Goal: Task Accomplishment & Management: Complete application form

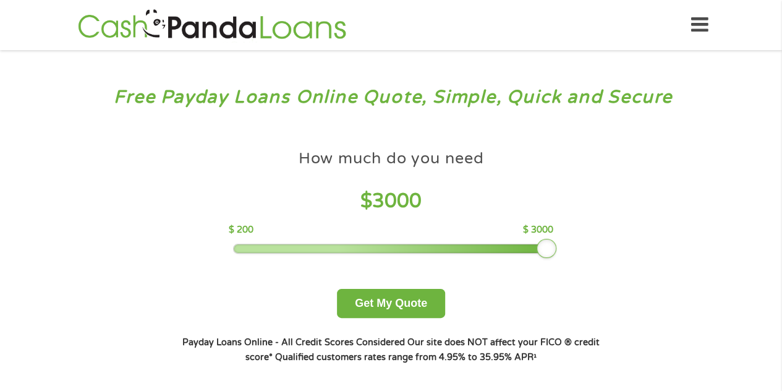
drag, startPoint x: 327, startPoint y: 250, endPoint x: 629, endPoint y: 227, distance: 303.3
click at [629, 227] on div "Free Payday Loans Online Quote, Simple, Quick and Secure How much do you need? …" at bounding box center [391, 235] width 782 height 370
click at [430, 308] on button "Get My Quote" at bounding box center [391, 303] width 108 height 29
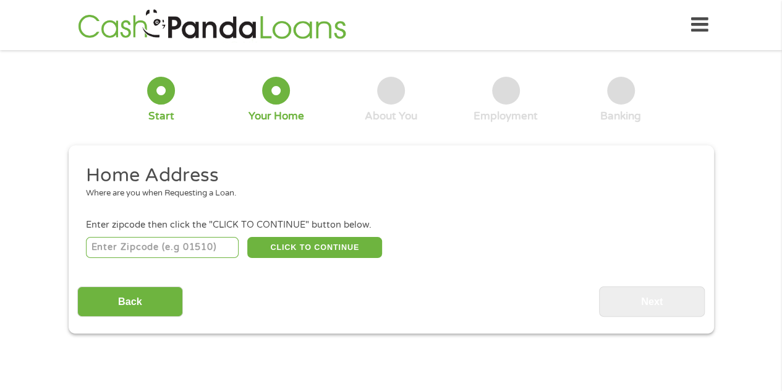
click at [213, 252] on input "number" at bounding box center [162, 247] width 153 height 21
type input "46221"
click at [301, 247] on button "CLICK TO CONTINUE" at bounding box center [314, 247] width 135 height 21
type input "46221"
type input "[GEOGRAPHIC_DATA]"
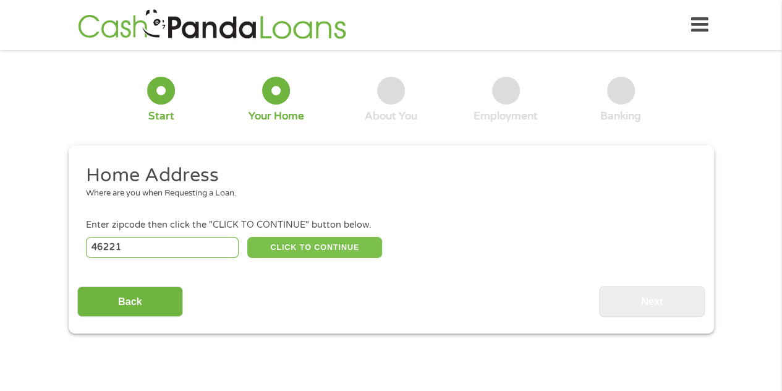
select select "[US_STATE]"
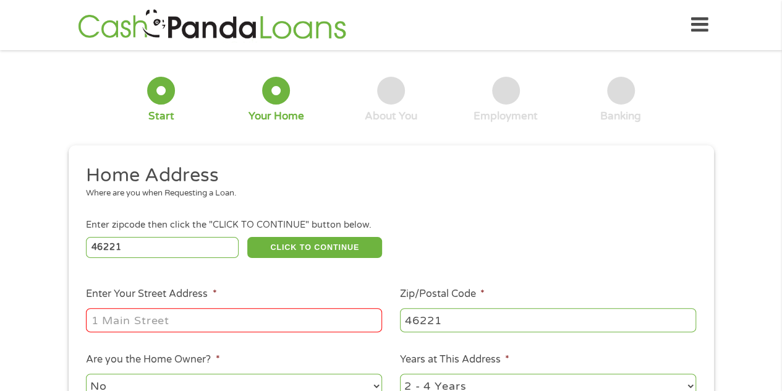
click at [286, 320] on input "Enter Your Street Address *" at bounding box center [234, 319] width 296 height 23
type input "[STREET_ADDRESS][PERSON_NAME]"
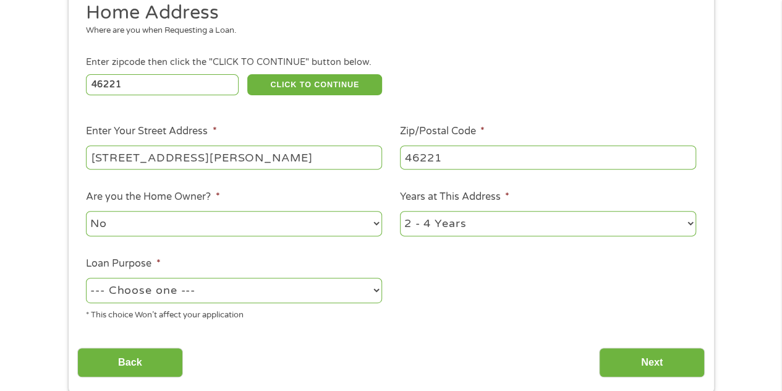
scroll to position [165, 0]
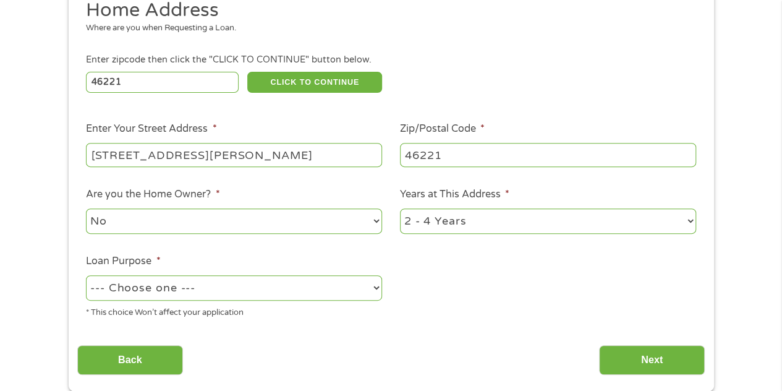
click at [294, 218] on select "No Yes" at bounding box center [234, 220] width 296 height 25
select select "yes"
click at [86, 209] on select "No Yes" at bounding box center [234, 220] width 296 height 25
click at [502, 225] on select "1 Year or less 1 - 2 Years 2 - 4 Years Over 4 Years" at bounding box center [548, 220] width 296 height 25
select select "60months"
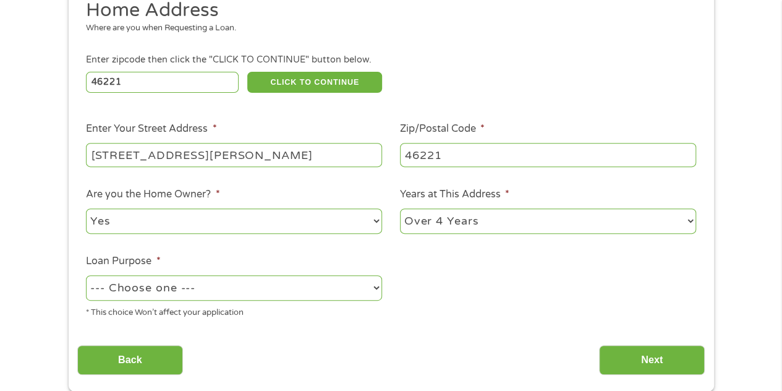
click at [400, 209] on select "1 Year or less 1 - 2 Years 2 - 4 Years Over 4 Years" at bounding box center [548, 220] width 296 height 25
click at [303, 302] on div "--- Choose one --- Pay Bills Debt Consolidation Home Improvement Major Purchase…" at bounding box center [234, 288] width 296 height 30
click at [305, 296] on select "--- Choose one --- Pay Bills Debt Consolidation Home Improvement Major Purchase…" at bounding box center [234, 287] width 296 height 25
select select "majorpurchase"
click at [86, 276] on select "--- Choose one --- Pay Bills Debt Consolidation Home Improvement Major Purchase…" at bounding box center [234, 287] width 296 height 25
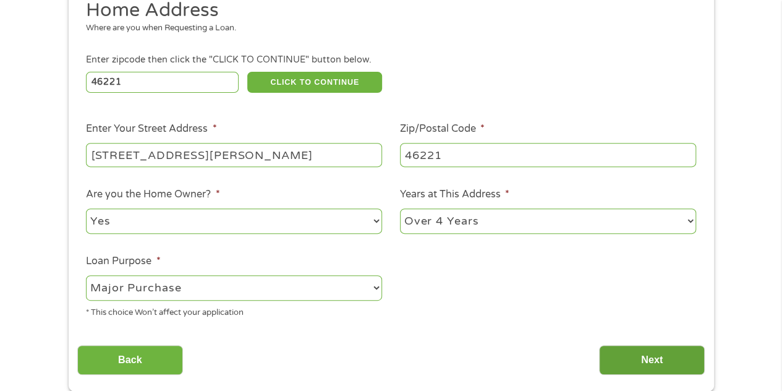
click at [634, 352] on input "Next" at bounding box center [652, 360] width 106 height 30
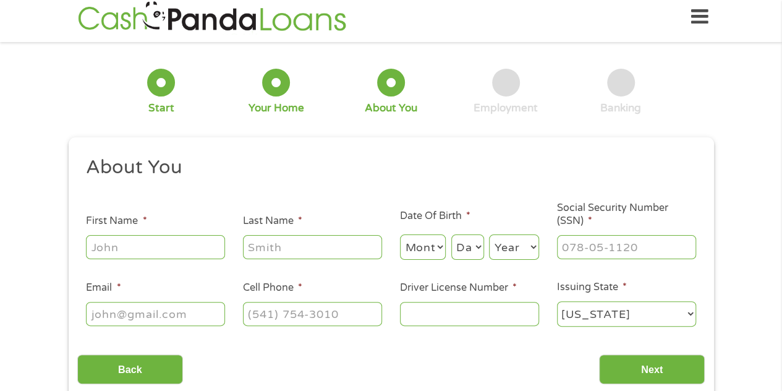
scroll to position [0, 0]
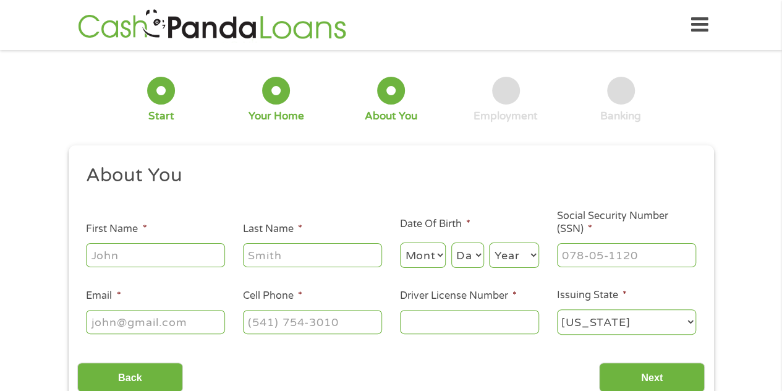
click at [179, 241] on li "First Name *" at bounding box center [155, 245] width 157 height 48
click at [188, 257] on input "First Name *" at bounding box center [155, 254] width 139 height 23
type input "[PERSON_NAME]"
type input "[EMAIL_ADDRESS][DOMAIN_NAME]"
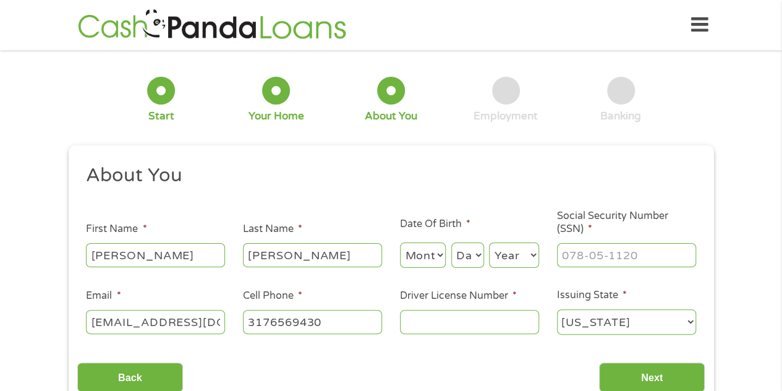
type input "[PHONE_NUMBER]"
click at [576, 254] on input "___-__-____" at bounding box center [626, 254] width 139 height 23
type input "315-60-6276"
click at [442, 325] on input "Driver License Number *" at bounding box center [469, 321] width 139 height 23
type input "8931769406"
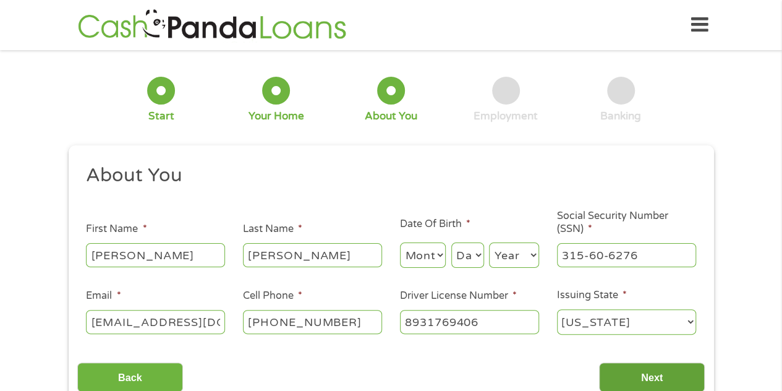
click at [668, 385] on input "Next" at bounding box center [652, 377] width 106 height 30
click at [673, 371] on input "Next" at bounding box center [652, 377] width 106 height 30
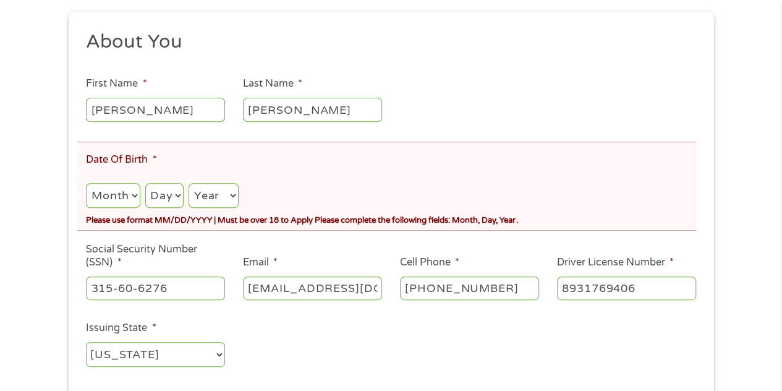
scroll to position [179, 0]
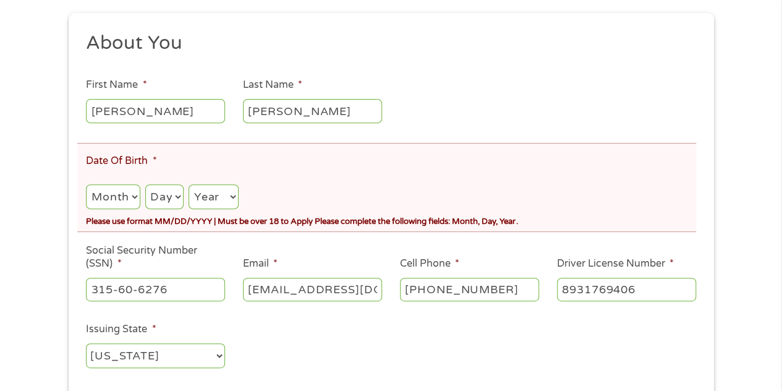
click at [112, 186] on select "Month 1 2 3 4 5 6 7 8 9 10 11 12" at bounding box center [113, 196] width 54 height 25
select select "2"
click at [86, 184] on select "Month 1 2 3 4 5 6 7 8 9 10 11 12" at bounding box center [113, 196] width 54 height 25
click at [161, 196] on select "Day 1 2 3 4 5 6 7 8 9 10 11 12 13 14 15 16 17 18 19 20 21 22 23 24 25 26 27 28 …" at bounding box center [164, 196] width 38 height 25
select select "28"
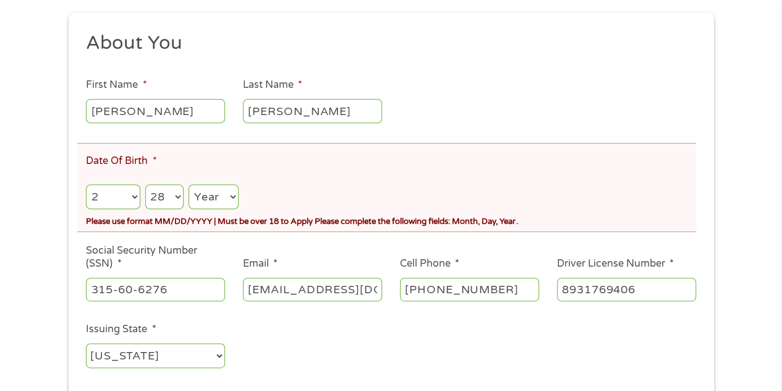
click at [145, 184] on select "Day 1 2 3 4 5 6 7 8 9 10 11 12 13 14 15 16 17 18 19 20 21 22 23 24 25 26 27 28 …" at bounding box center [164, 196] width 38 height 25
click at [227, 194] on select "Year [DATE] 2006 2005 2004 2003 2002 2001 2000 1999 1998 1997 1996 1995 1994 19…" at bounding box center [214, 196] width 50 height 25
select select "1955"
click at [189, 184] on select "Year [DATE] 2006 2005 2004 2003 2002 2001 2000 1999 1998 1997 1996 1995 1994 19…" at bounding box center [214, 196] width 50 height 25
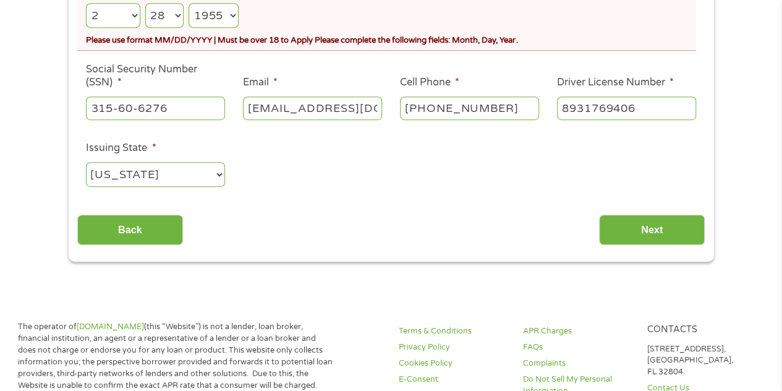
scroll to position [361, 0]
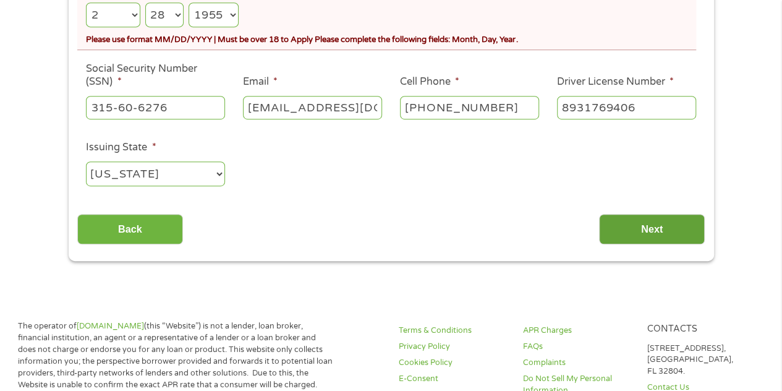
click at [620, 233] on input "Next" at bounding box center [652, 229] width 106 height 30
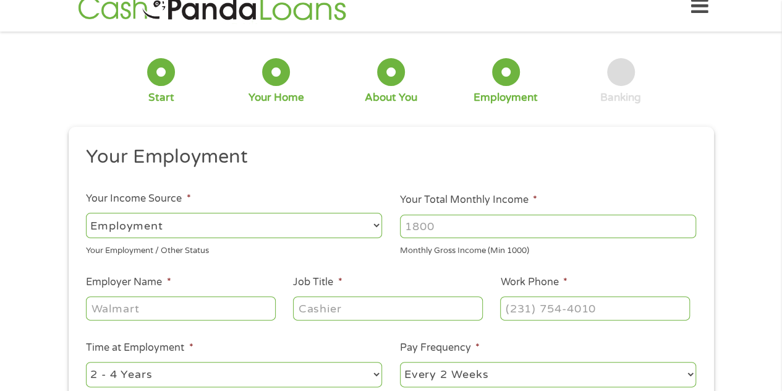
scroll to position [0, 0]
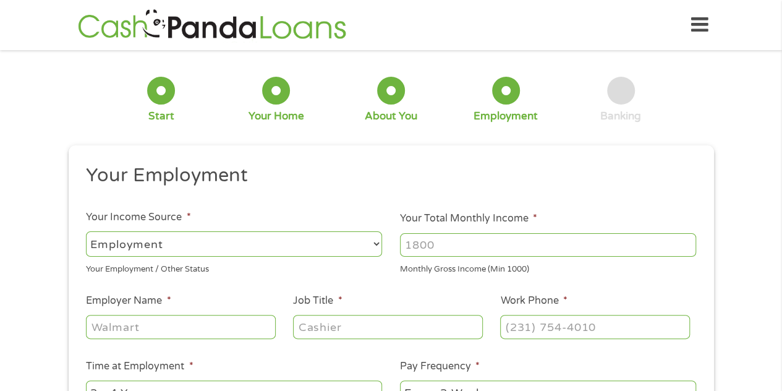
click at [447, 252] on input "Your Total Monthly Income *" at bounding box center [548, 244] width 296 height 23
type input "8333"
click at [122, 321] on input "Employer Name *" at bounding box center [180, 326] width 189 height 23
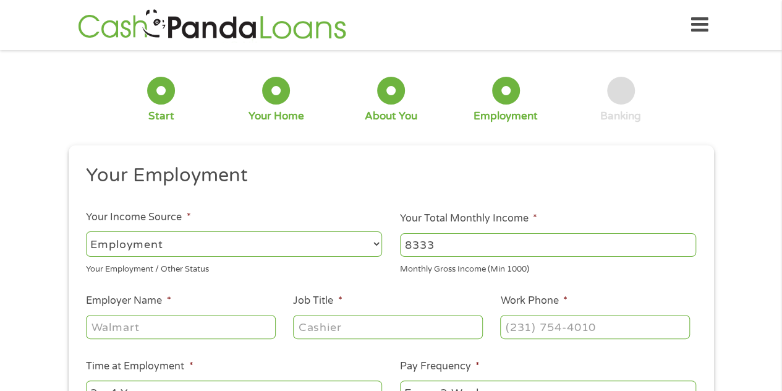
click at [122, 321] on input "Employer Name *" at bounding box center [180, 326] width 189 height 23
type input "west side heat and air"
type input "engineer"
click at [528, 327] on input "(___) ___-____" at bounding box center [594, 326] width 189 height 23
type input "[PHONE_NUMBER]"
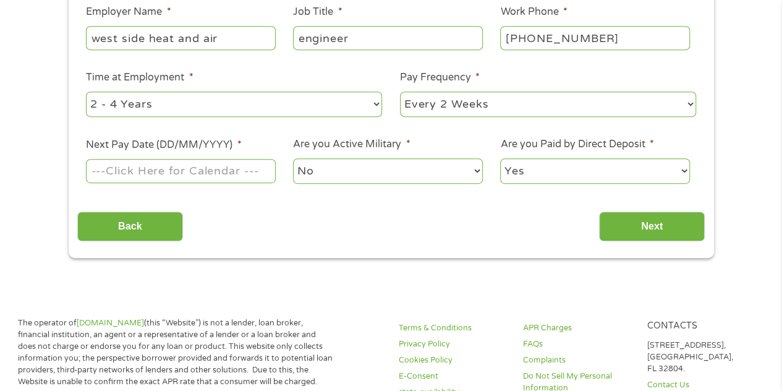
scroll to position [294, 0]
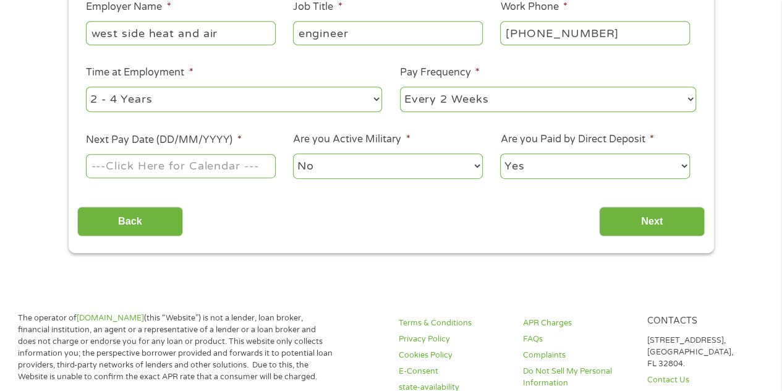
click at [320, 98] on select "--- Choose one --- 1 Year or less 1 - 2 Years 2 - 4 Years Over 4 Years" at bounding box center [234, 99] width 296 height 25
select select "60months"
click at [86, 87] on select "--- Choose one --- 1 Year or less 1 - 2 Years 2 - 4 Years Over 4 Years" at bounding box center [234, 99] width 296 height 25
click at [519, 95] on select "--- Choose one --- Every 2 Weeks Every Week Monthly Semi-Monthly" at bounding box center [548, 99] width 296 height 25
select select "monthly"
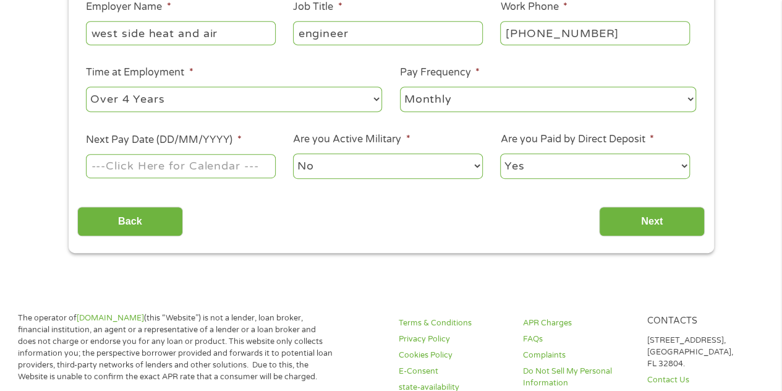
click at [400, 87] on select "--- Choose one --- Every 2 Weeks Every Week Monthly Semi-Monthly" at bounding box center [548, 99] width 296 height 25
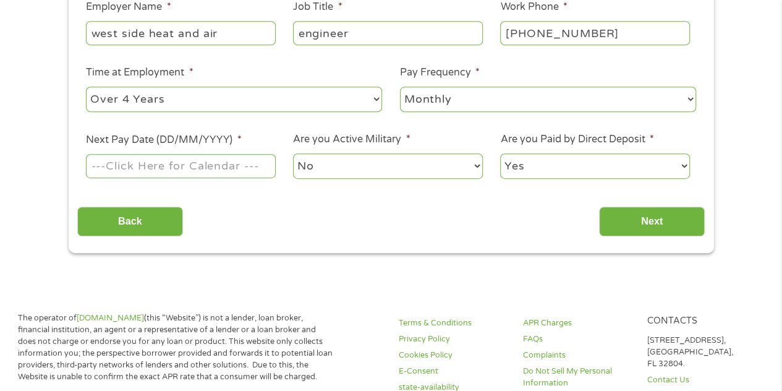
click at [181, 160] on input "Next Pay Date (DD/MM/YYYY) *" at bounding box center [180, 165] width 189 height 23
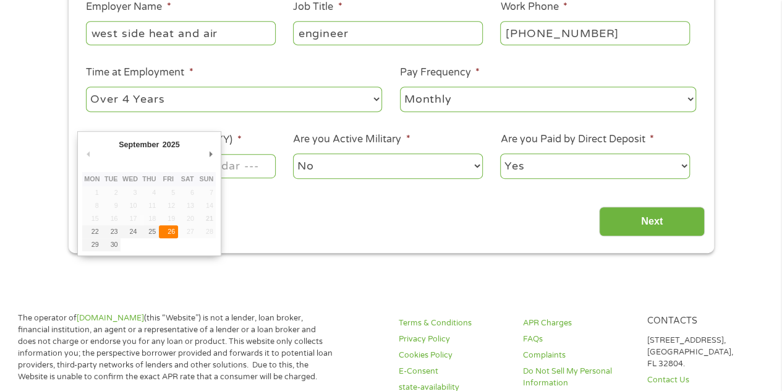
type input "[DATE]"
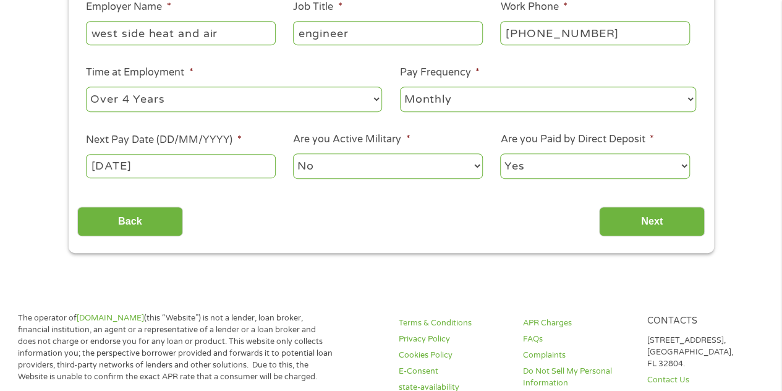
click at [403, 167] on select "No Yes" at bounding box center [387, 165] width 189 height 25
click at [403, 165] on select "No Yes" at bounding box center [387, 165] width 189 height 25
click at [570, 158] on select "Yes No" at bounding box center [594, 165] width 189 height 25
click at [500, 153] on select "Yes No" at bounding box center [594, 165] width 189 height 25
click at [654, 228] on input "Next" at bounding box center [652, 222] width 106 height 30
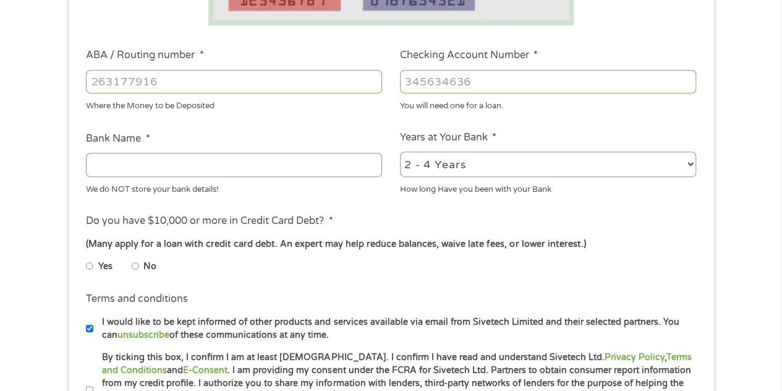
scroll to position [359, 0]
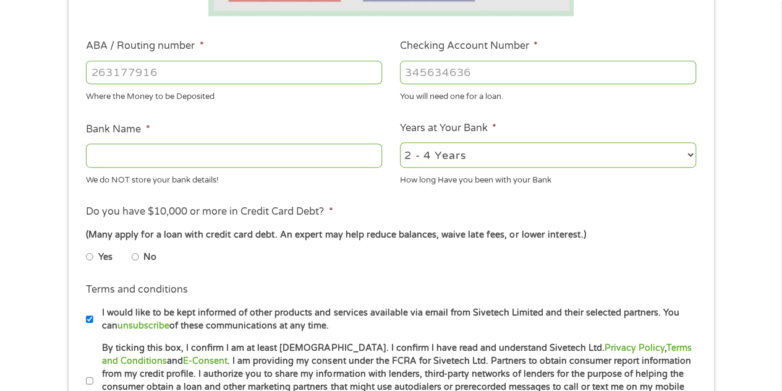
click at [287, 77] on input "ABA / Routing number *" at bounding box center [234, 72] width 296 height 23
click at [463, 77] on input "Checking Account Number *" at bounding box center [548, 72] width 296 height 23
click at [284, 79] on input "ABA / Routing number *" at bounding box center [234, 72] width 296 height 23
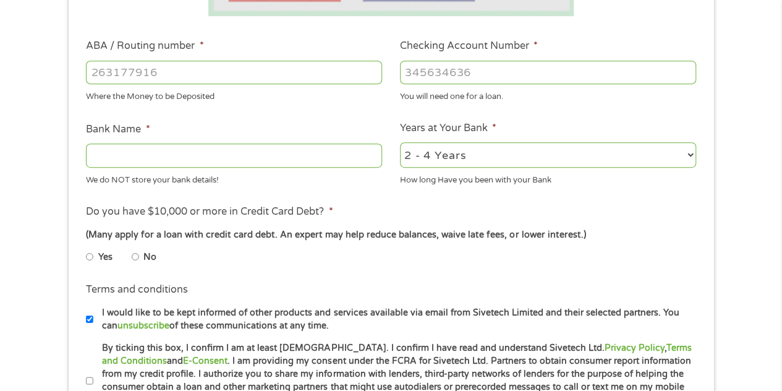
click at [284, 79] on input "ABA / Routing number *" at bounding box center [234, 72] width 296 height 23
click at [258, 163] on input "Bank Name *" at bounding box center [234, 154] width 296 height 23
click at [449, 71] on input "Checking Account Number *" at bounding box center [548, 72] width 296 height 23
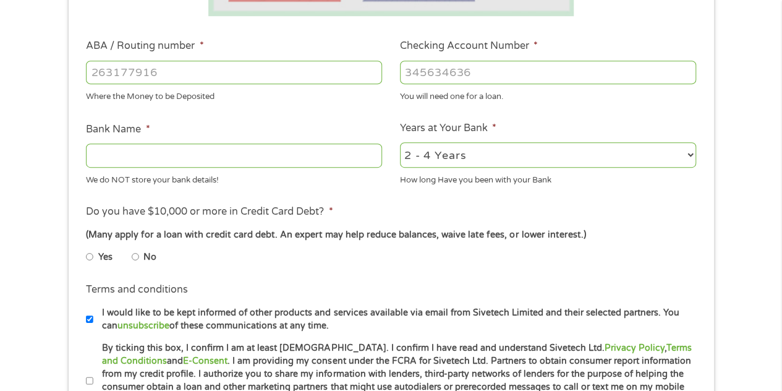
click at [449, 71] on input "Checking Account Number *" at bounding box center [548, 72] width 296 height 23
click at [200, 160] on input "Bank Name *" at bounding box center [234, 154] width 296 height 23
paste input "v"
type input "v"
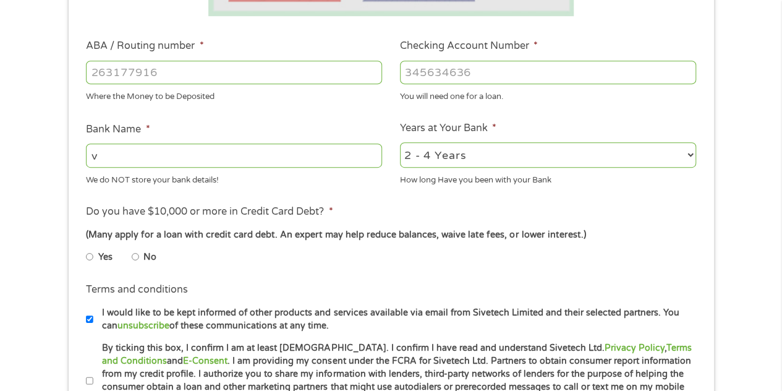
click at [403, 209] on li "Do you have $10,000 or more in Credit Card Debt? * (Many apply for a loan with …" at bounding box center [391, 238] width 628 height 69
click at [526, 67] on input "Checking Account Number *" at bounding box center [548, 72] width 296 height 23
type input "70002090923359"
click at [295, 80] on input "ABA / Routing number *" at bounding box center [234, 72] width 296 height 23
click at [322, 72] on input "ABA / Routing number *" at bounding box center [234, 72] width 296 height 23
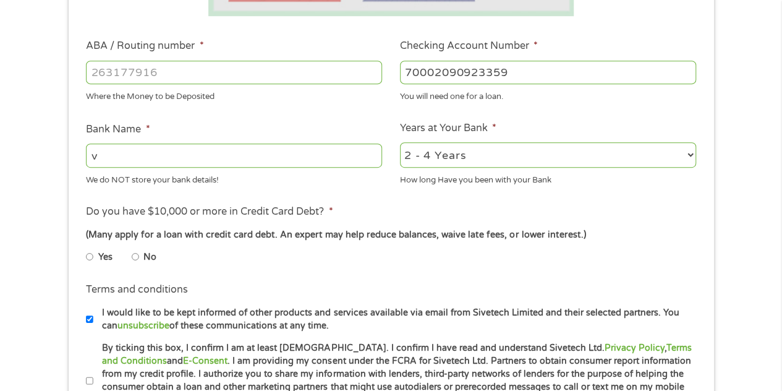
click at [7, 239] on div "1 Start 2 Your Home 3 About You 4 Employment 5 Banking 6 This field is hidden w…" at bounding box center [391, 92] width 782 height 784
click at [281, 67] on input "ABA / Routing number *" at bounding box center [234, 72] width 296 height 23
type input "073972181"
type input "METABANK"
type input "073972181"
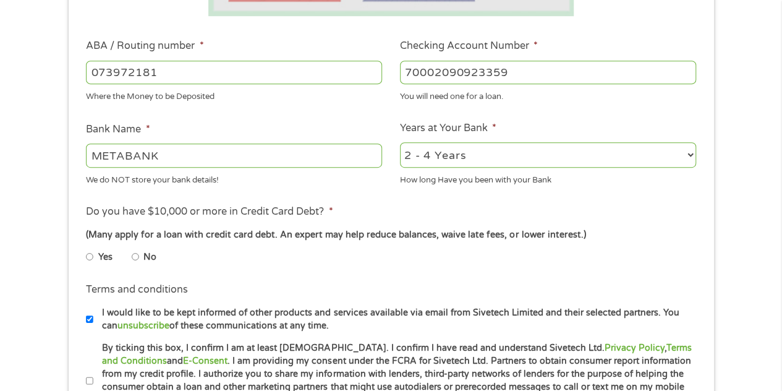
click at [142, 255] on li "No" at bounding box center [154, 257] width 45 height 24
click at [136, 256] on input "No" at bounding box center [135, 257] width 7 height 20
radio input "true"
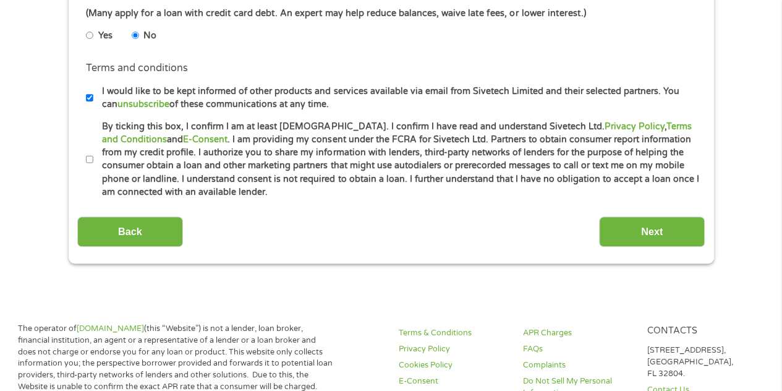
scroll to position [547, 0]
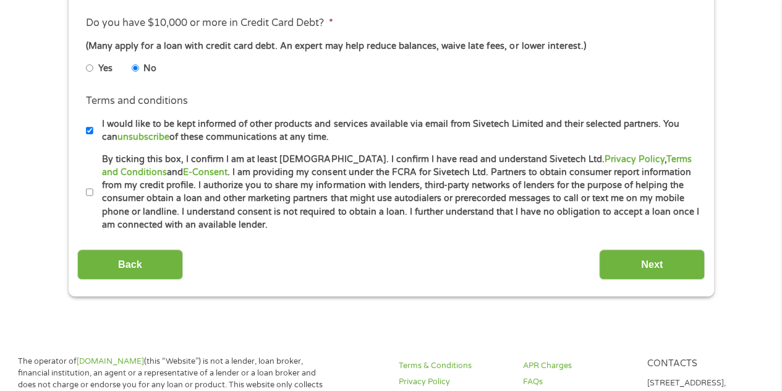
click at [87, 184] on input "By ticking this box, I confirm I am at least [DEMOGRAPHIC_DATA]. I confirm I ha…" at bounding box center [89, 192] width 7 height 20
checkbox input "true"
click at [654, 270] on input "Next" at bounding box center [652, 264] width 106 height 30
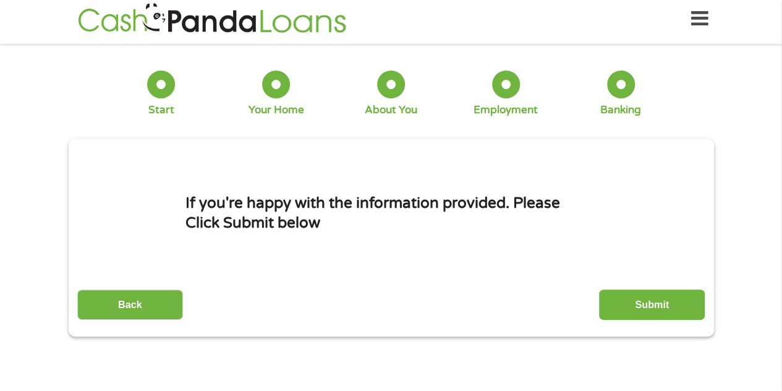
scroll to position [0, 0]
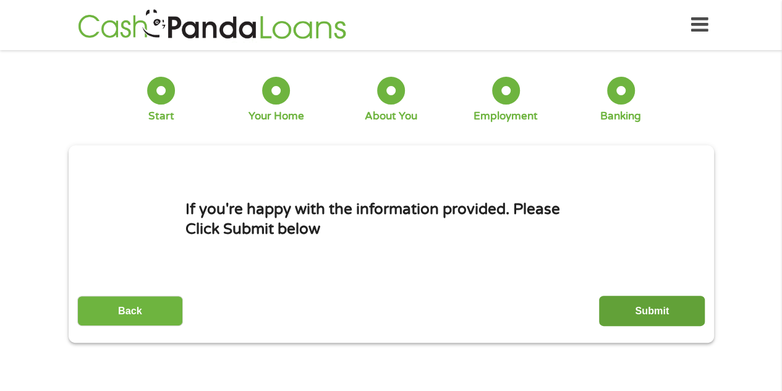
click at [663, 305] on input "Submit" at bounding box center [652, 311] width 106 height 30
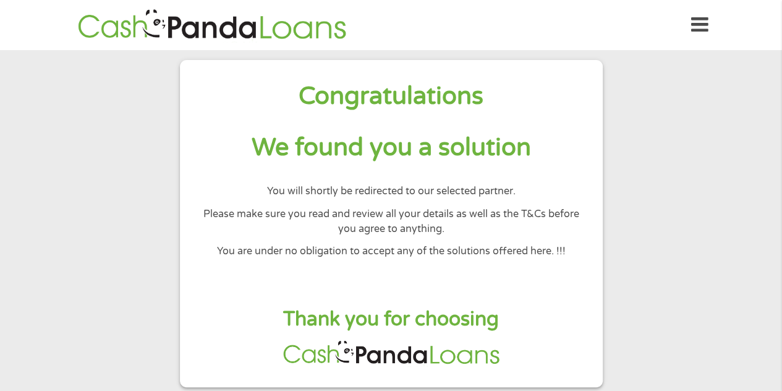
scroll to position [1, 0]
